Goal: Information Seeking & Learning: Learn about a topic

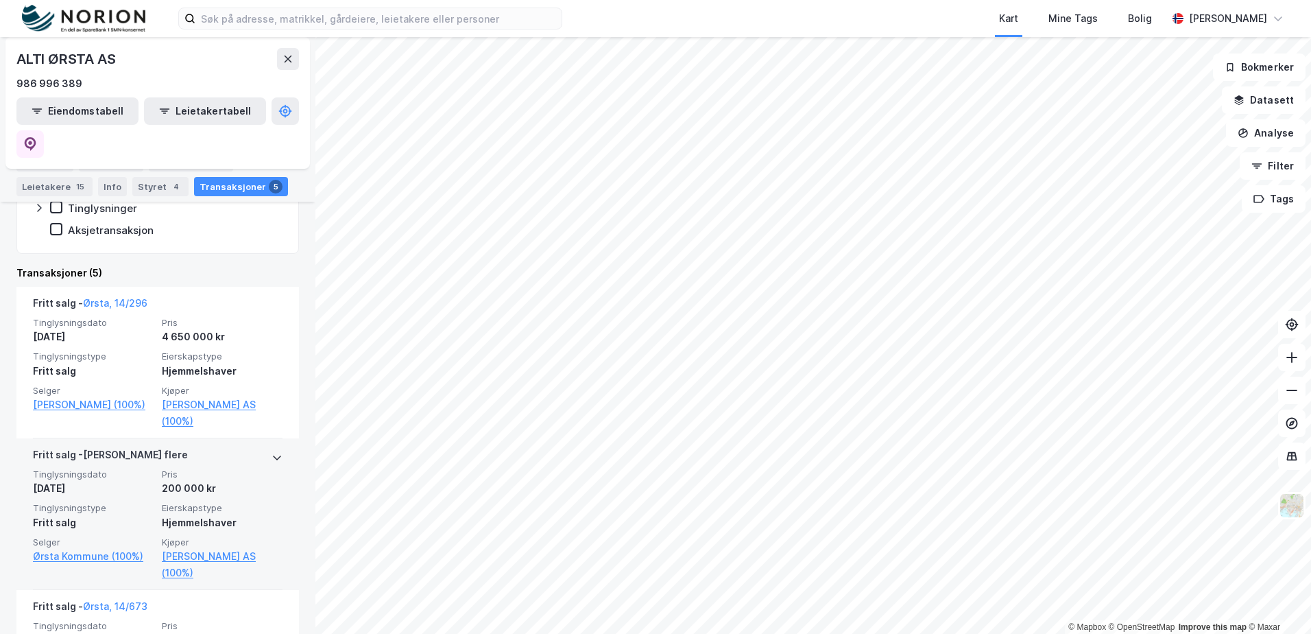
scroll to position [344, 0]
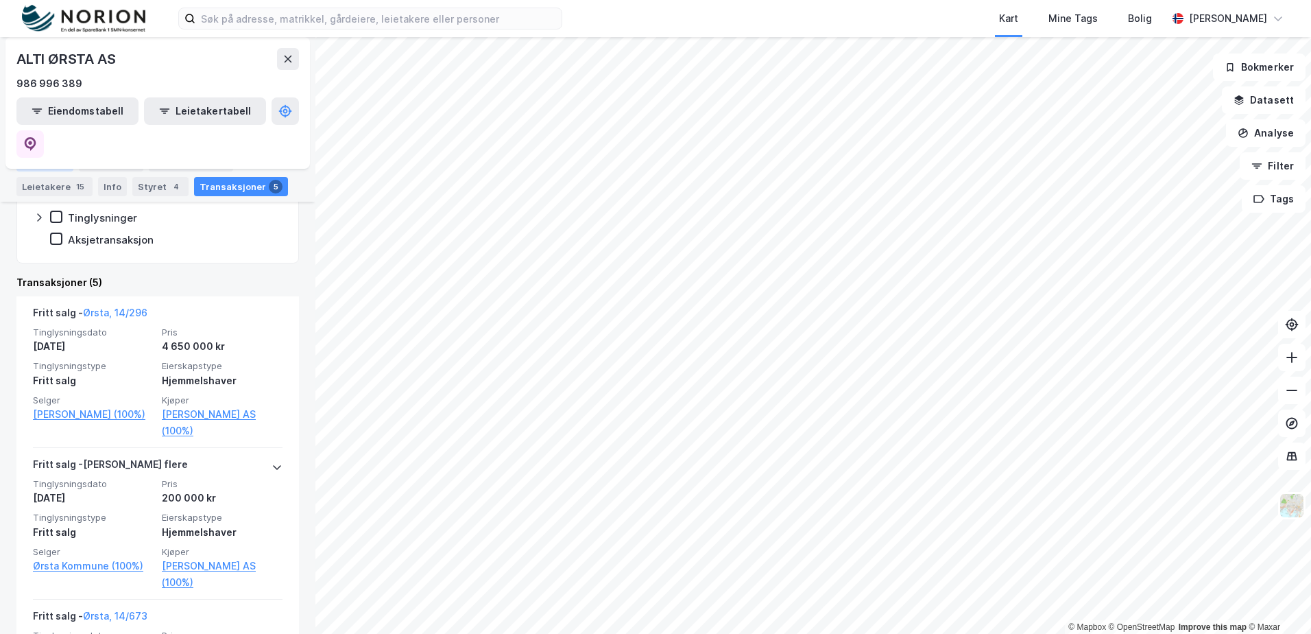
click at [45, 162] on div "Portefølje" at bounding box center [44, 161] width 57 height 19
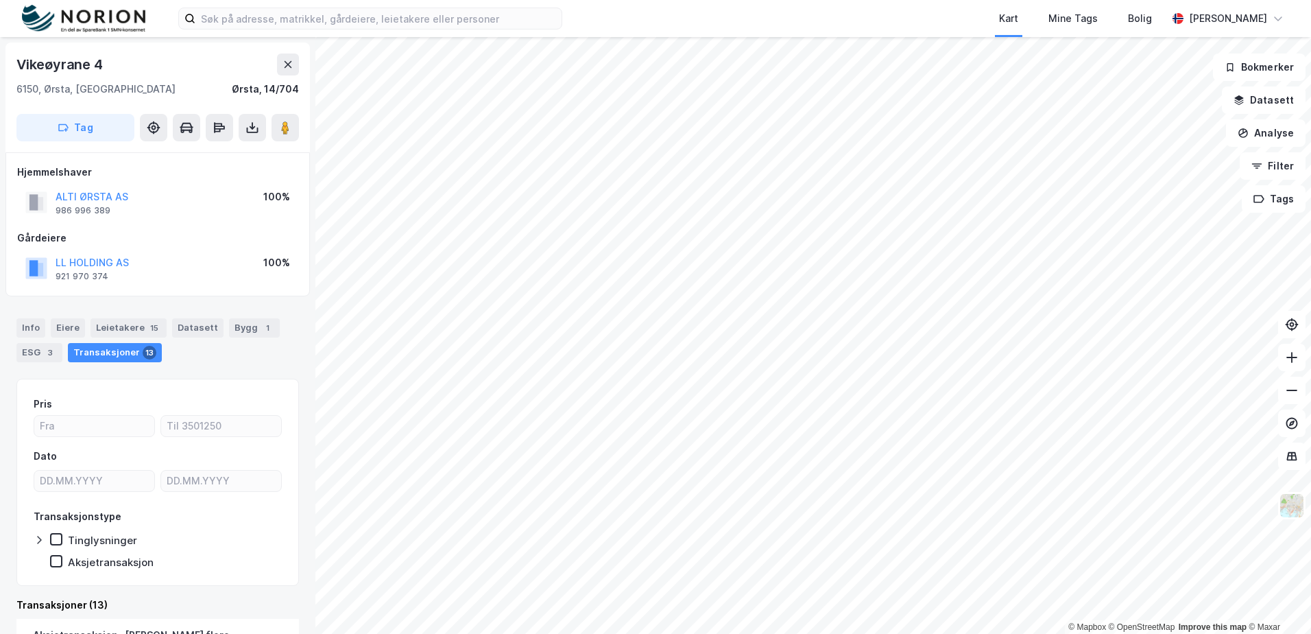
scroll to position [1, 0]
click at [9, 328] on div "Info [PERSON_NAME] 15 Datasett Bygg 1 ESG 3 Transaksjoner 13" at bounding box center [157, 334] width 315 height 66
click at [28, 330] on div "Info" at bounding box center [30, 326] width 29 height 19
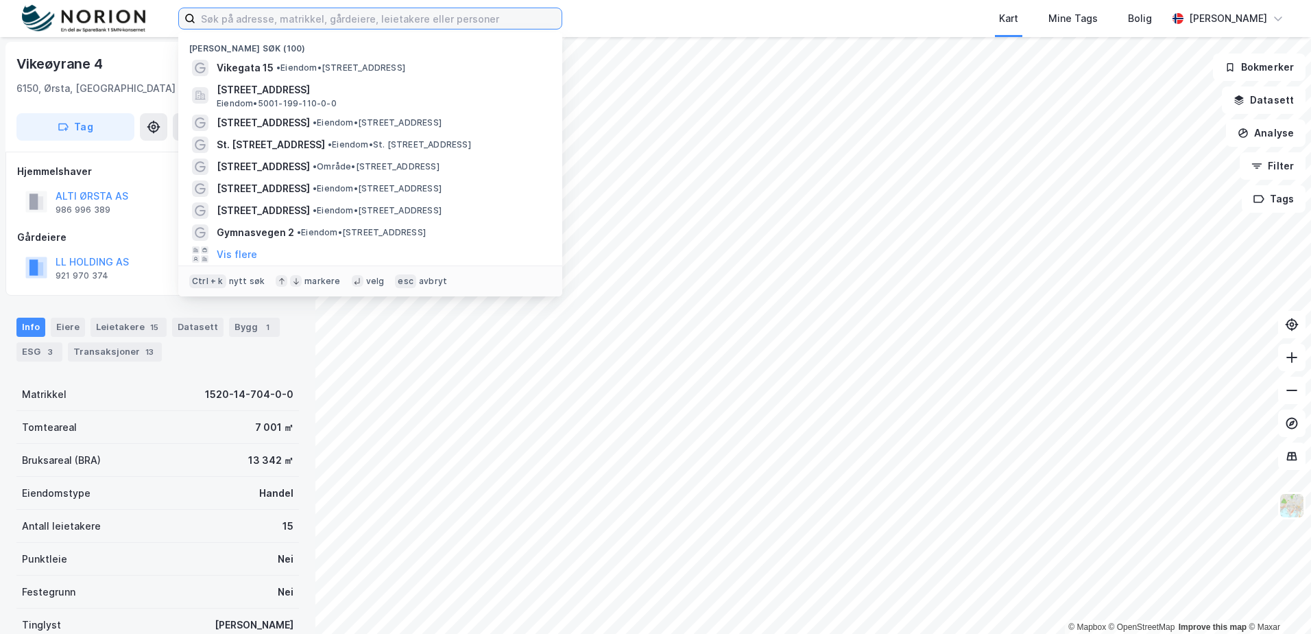
click at [398, 25] on input at bounding box center [378, 18] width 366 height 21
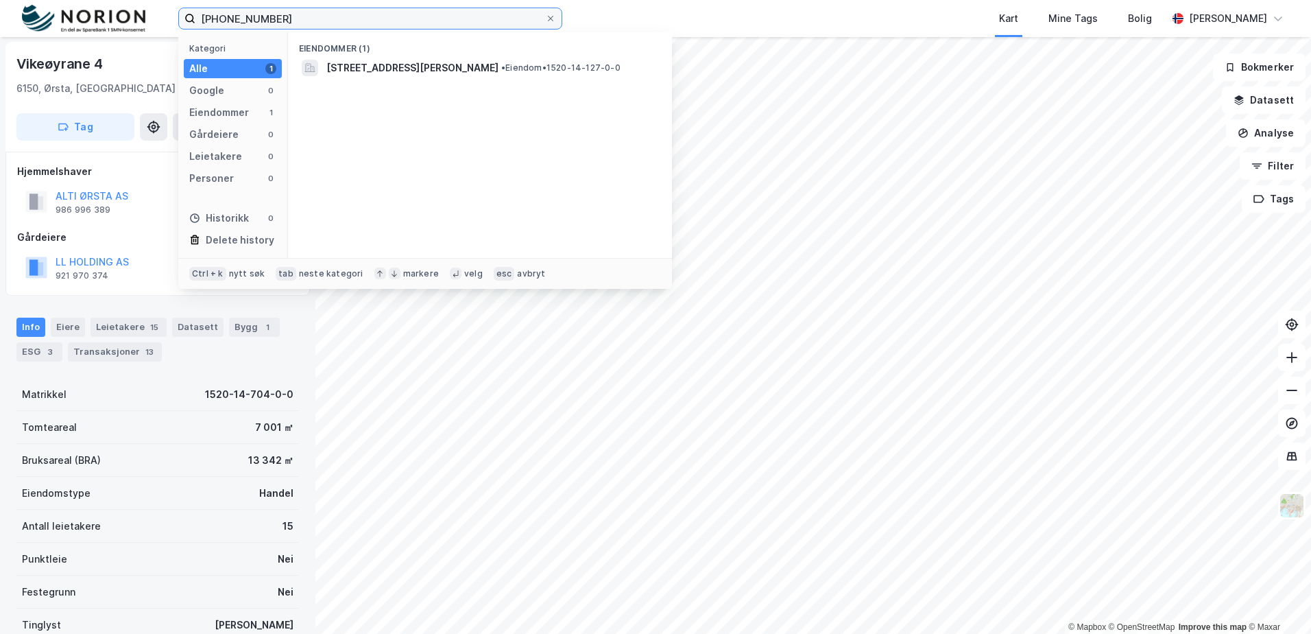
type input "[PHONE_NUMBER]"
click at [428, 53] on div "Eiendommer (1)" at bounding box center [480, 44] width 384 height 25
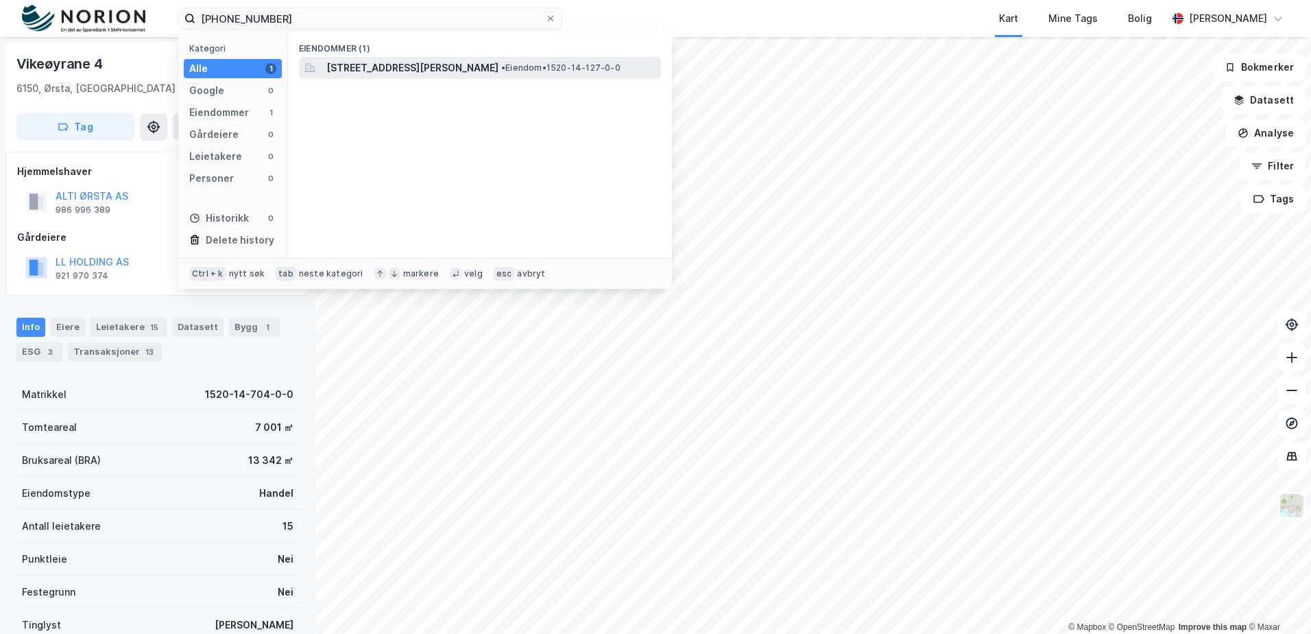
click at [429, 58] on div "[STREET_ADDRESS][PERSON_NAME] • Eiendom • 1520-14-127-0-0" at bounding box center [480, 68] width 362 height 22
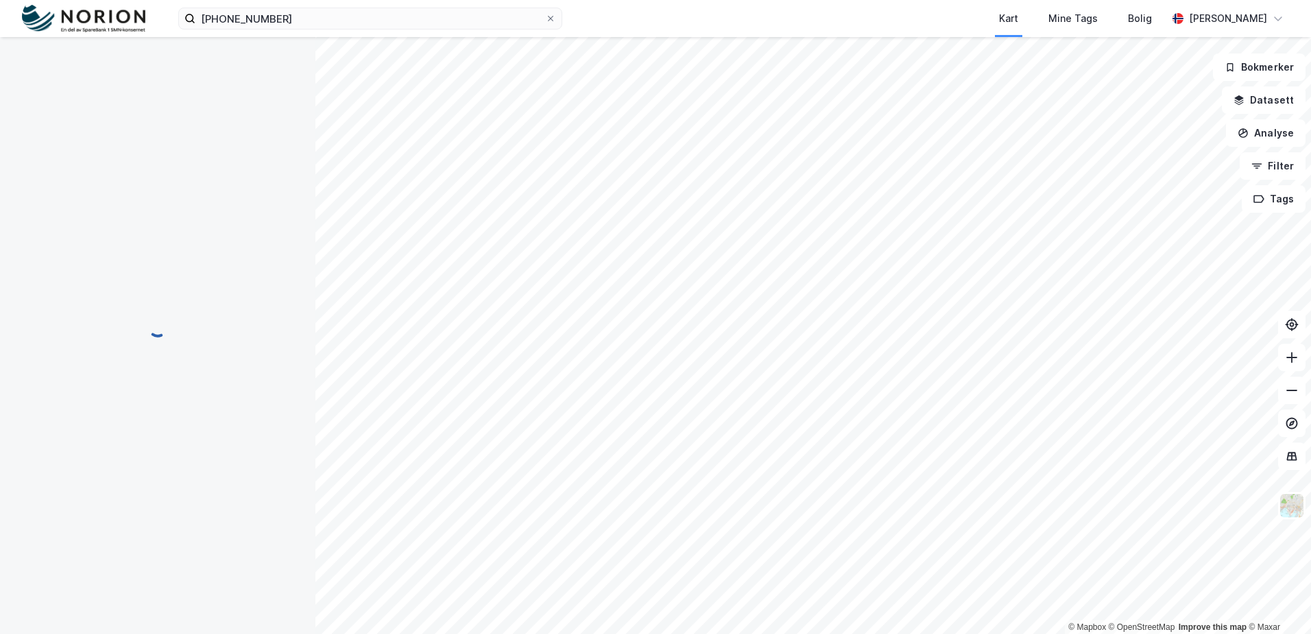
scroll to position [1, 0]
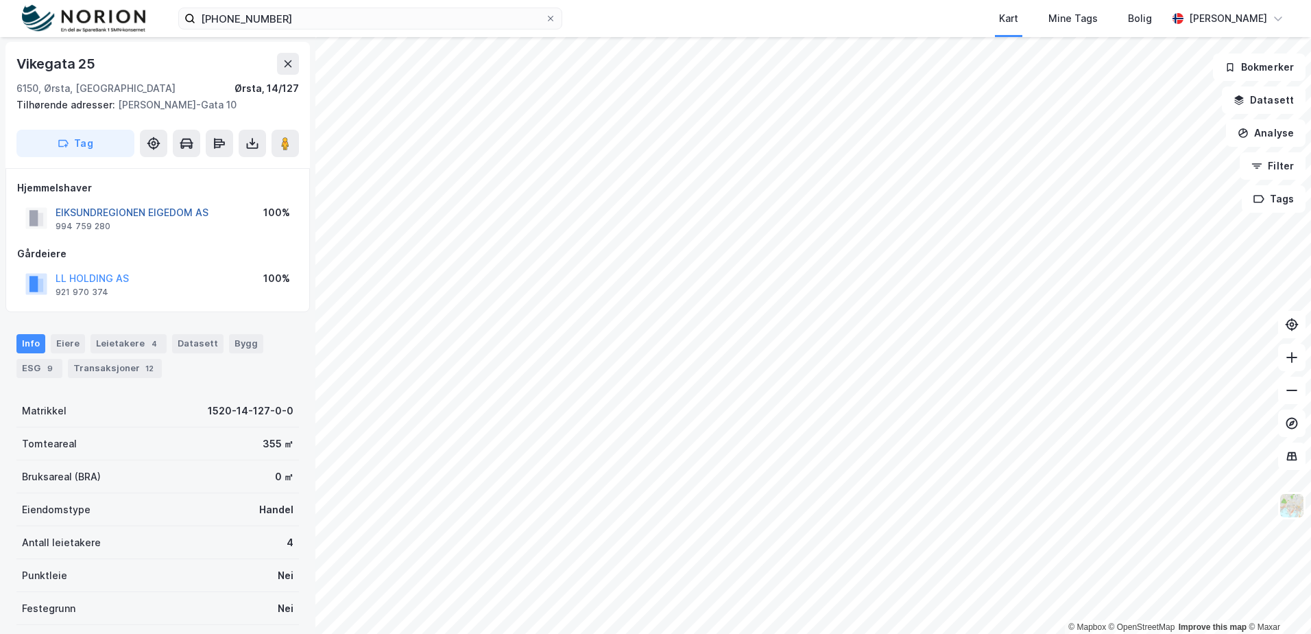
click at [0, 0] on button "EIKSUNDREGIONEN EIGEDOM AS" at bounding box center [0, 0] width 0 height 0
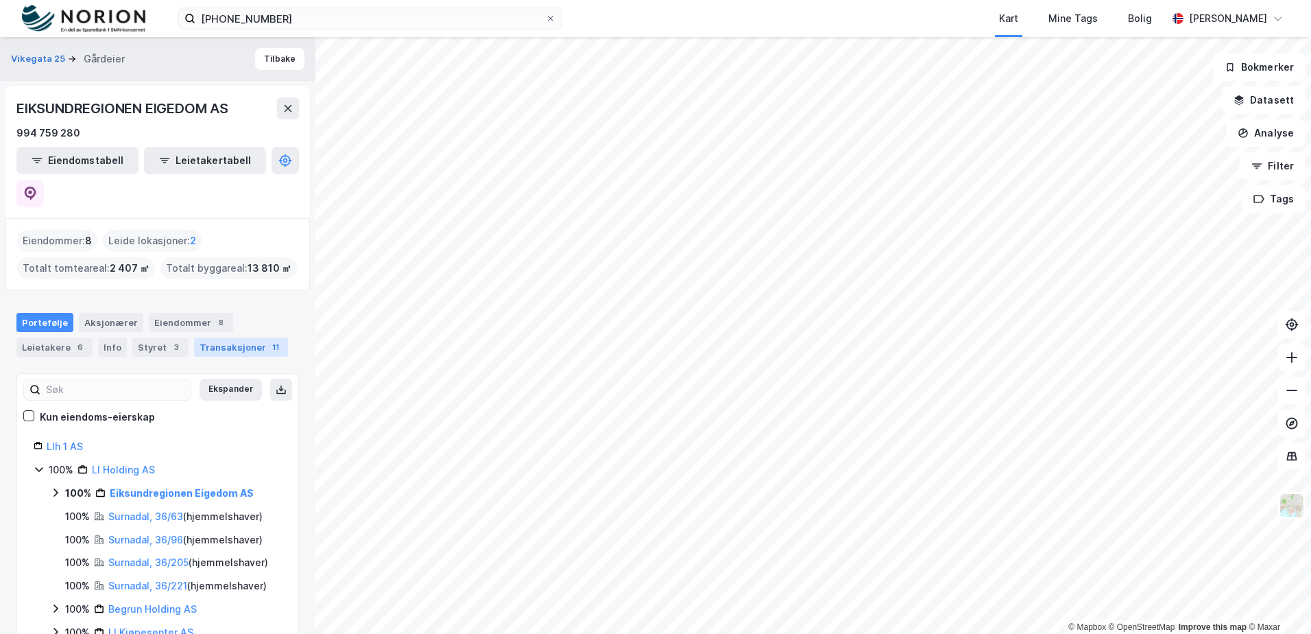
click at [207, 337] on div "Transaksjoner 11" at bounding box center [241, 346] width 94 height 19
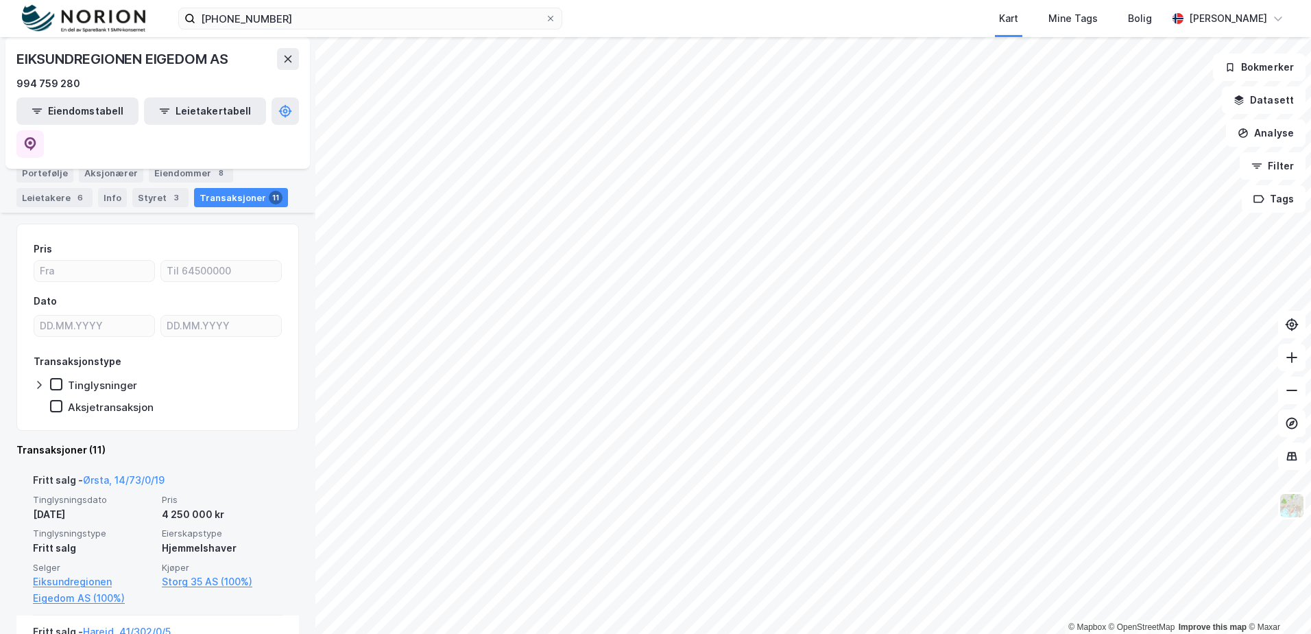
scroll to position [274, 0]
